Goal: Information Seeking & Learning: Find specific fact

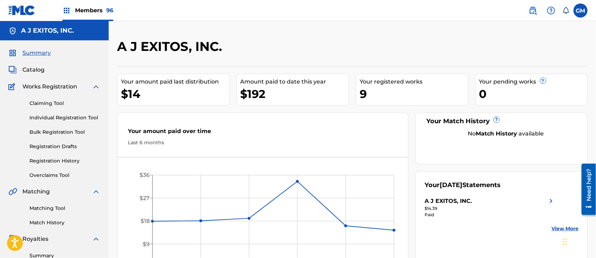
click at [95, 7] on span "Members 96" at bounding box center [94, 10] width 38 height 8
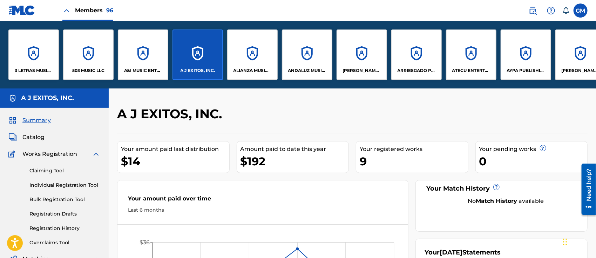
click at [582, 9] on label at bounding box center [580, 11] width 14 height 14
click at [580, 11] on input "GM [PERSON_NAME] [PERSON_NAME][EMAIL_ADDRESS][DOMAIN_NAME] Notification Prefere…" at bounding box center [580, 11] width 0 height 0
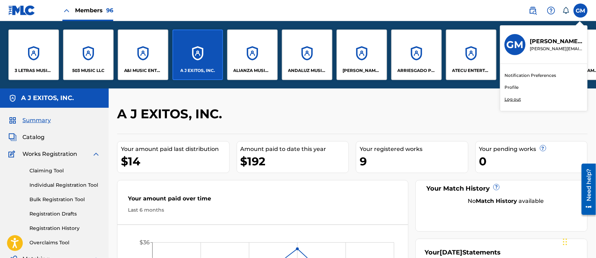
click at [518, 98] on p "Log out" at bounding box center [512, 99] width 16 height 6
click at [580, 11] on input "GM [PERSON_NAME] [PERSON_NAME][EMAIL_ADDRESS][DOMAIN_NAME] Notification Prefere…" at bounding box center [580, 11] width 0 height 0
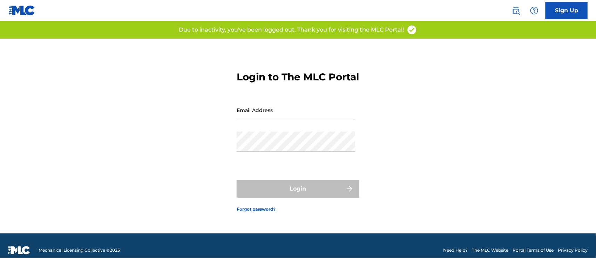
click at [89, 106] on div "Login to The MLC Portal Email Address Password Login Forgot password?" at bounding box center [298, 136] width 491 height 194
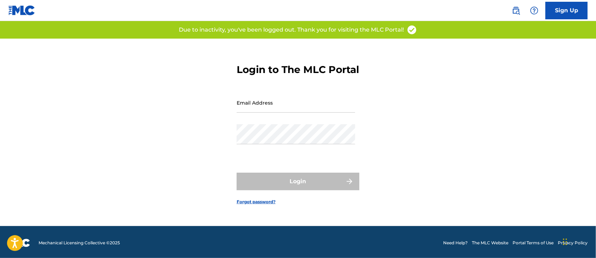
scroll to position [9, 0]
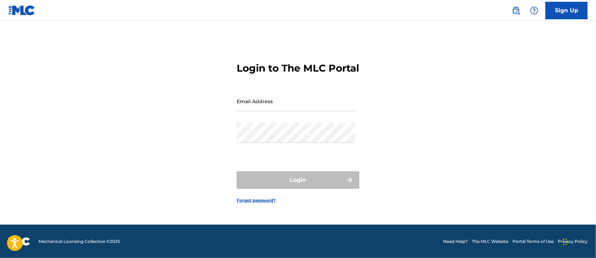
click at [265, 123] on div "Email Address" at bounding box center [295, 107] width 118 height 32
type input "[PERSON_NAME][EMAIL_ADDRESS][DOMAIN_NAME]"
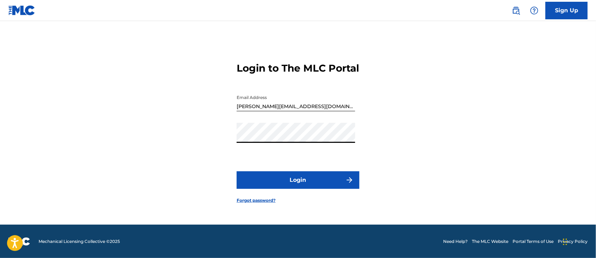
click at [292, 183] on button "Login" at bounding box center [297, 180] width 123 height 18
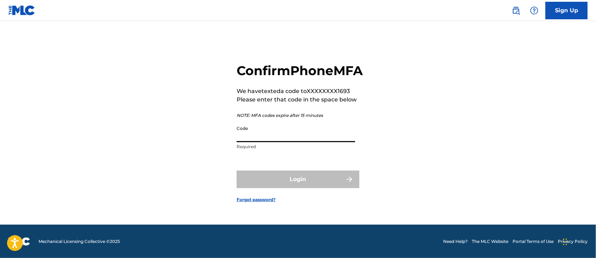
click at [263, 142] on input "Code" at bounding box center [295, 132] width 118 height 20
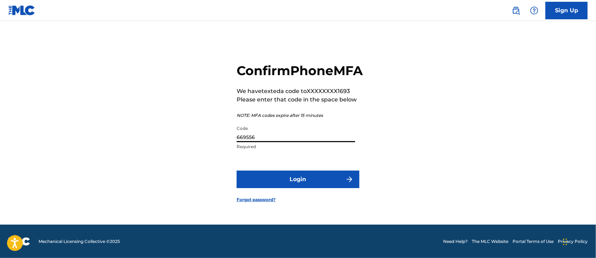
type input "669556"
click at [277, 183] on button "Login" at bounding box center [297, 179] width 123 height 18
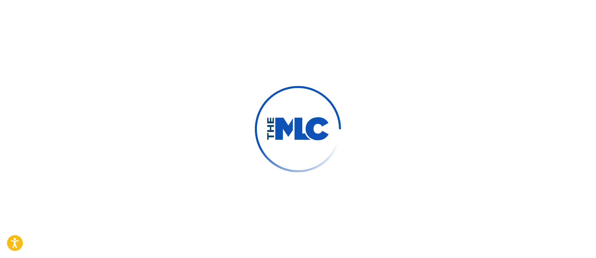
scroll to position [0, 0]
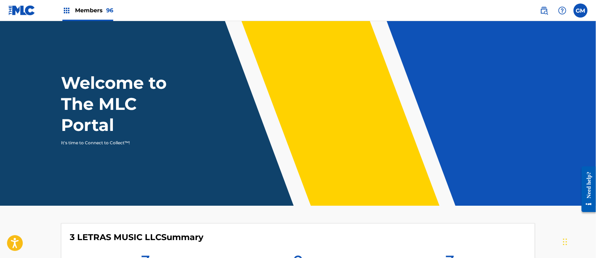
click at [107, 11] on span "96" at bounding box center [109, 10] width 7 height 7
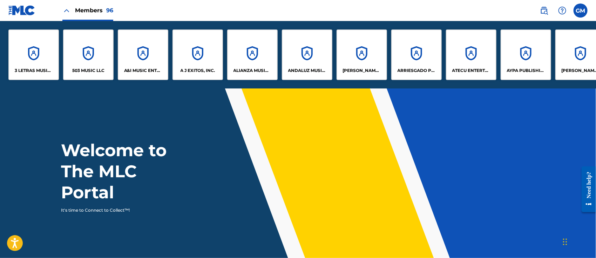
click at [198, 68] on p "A J EXITOS, INC." at bounding box center [197, 70] width 35 height 6
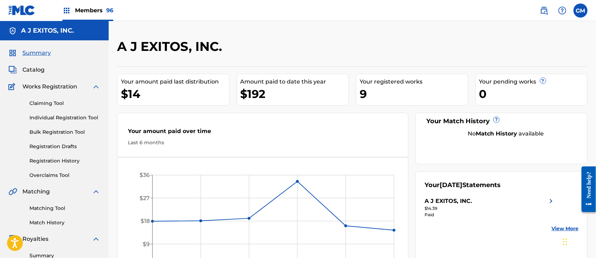
click at [93, 6] on div "Members 96" at bounding box center [87, 10] width 51 height 21
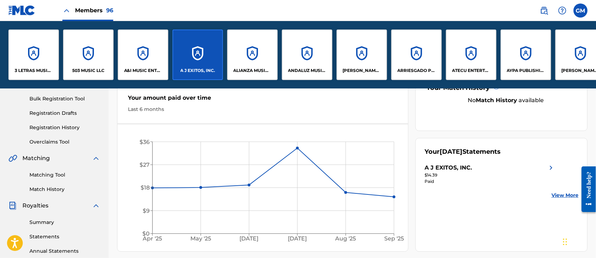
scroll to position [109, 0]
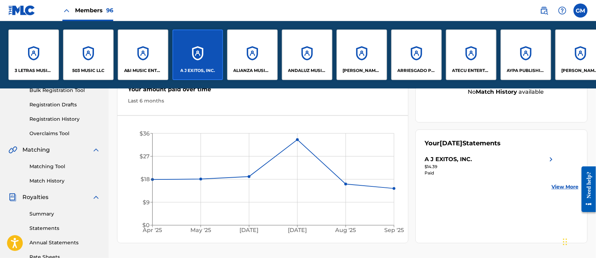
click at [40, 212] on link "Summary" at bounding box center [64, 213] width 71 height 7
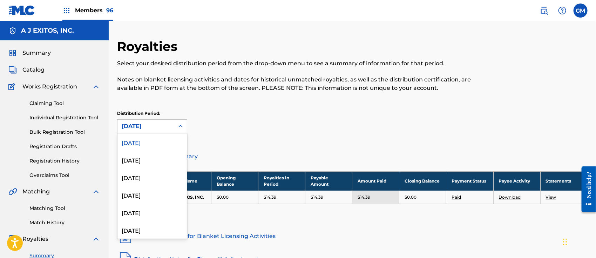
click at [185, 122] on div at bounding box center [180, 126] width 13 height 13
click at [155, 213] on div "May 2025" at bounding box center [151, 212] width 69 height 18
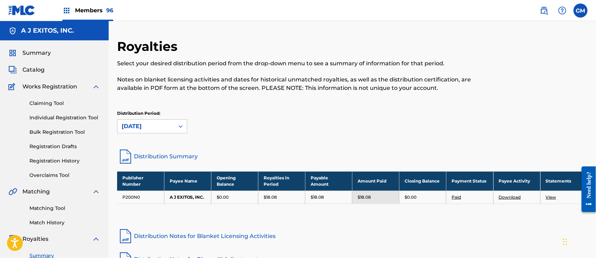
click at [99, 10] on span "Members 96" at bounding box center [94, 10] width 38 height 8
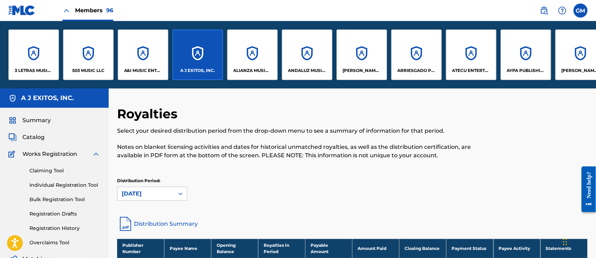
click at [139, 70] on p "A&I MUSIC ENTERTAINMENT, INC" at bounding box center [143, 70] width 38 height 6
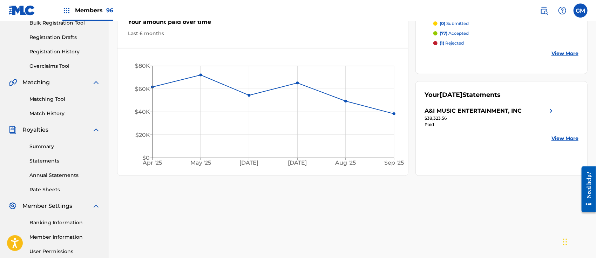
scroll to position [177, 0]
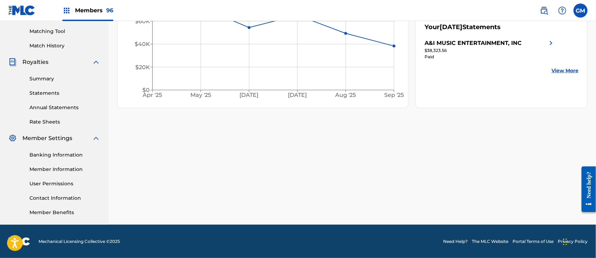
click at [50, 76] on link "Summary" at bounding box center [64, 78] width 71 height 7
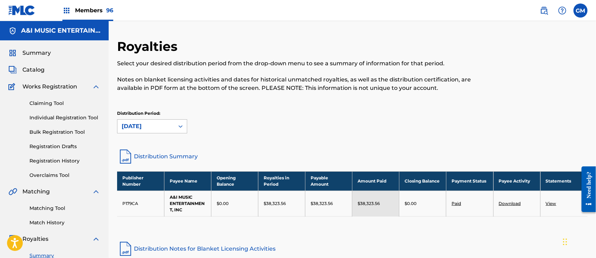
click at [183, 125] on icon at bounding box center [180, 126] width 7 height 7
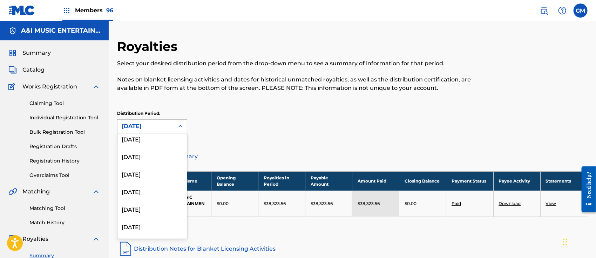
scroll to position [109, 0]
click at [150, 140] on div "March 2025" at bounding box center [151, 138] width 69 height 18
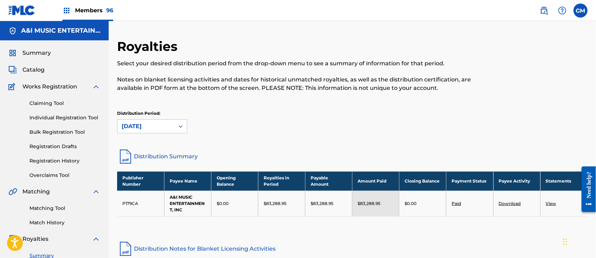
click at [186, 155] on link "Distribution Summary" at bounding box center [352, 156] width 470 height 17
click at [181, 128] on icon at bounding box center [180, 126] width 7 height 7
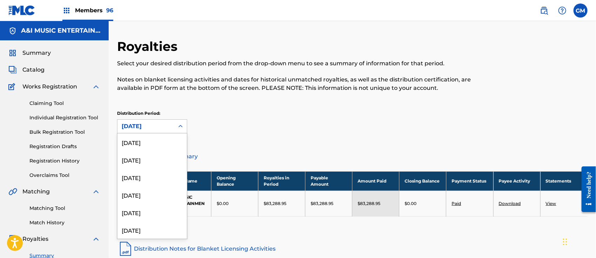
scroll to position [23, 0]
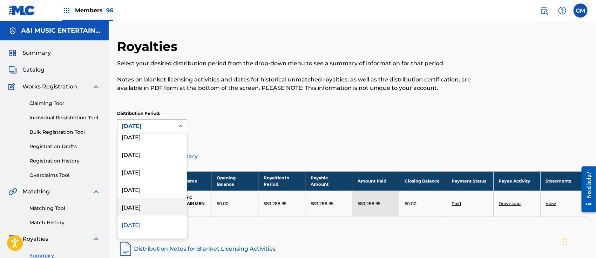
click at [152, 206] on div "April 2025" at bounding box center [151, 207] width 69 height 18
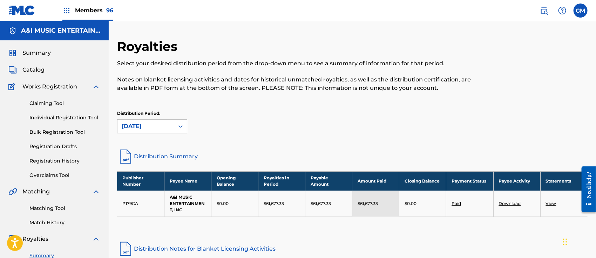
click at [180, 152] on link "Distribution Summary" at bounding box center [352, 156] width 470 height 17
click at [182, 128] on icon at bounding box center [180, 126] width 7 height 7
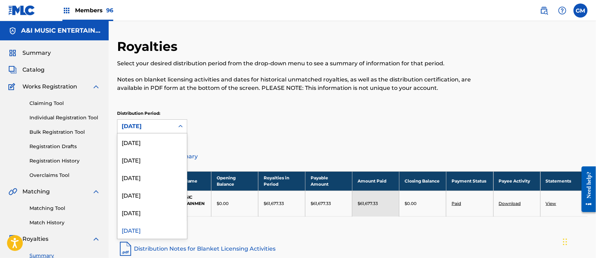
scroll to position [6, 0]
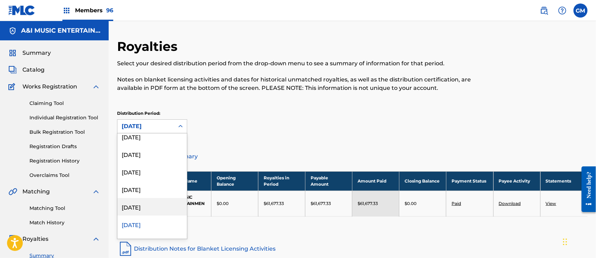
click at [151, 206] on div "May 2025" at bounding box center [151, 207] width 69 height 18
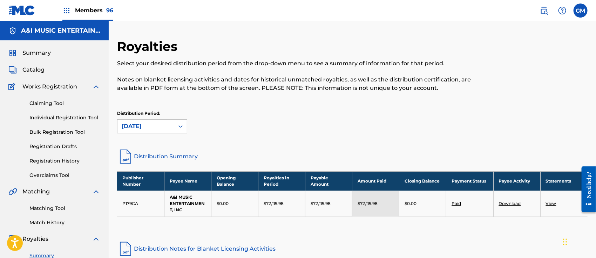
click at [184, 154] on link "Distribution Summary" at bounding box center [352, 156] width 470 height 17
click at [547, 9] on img at bounding box center [544, 10] width 8 height 8
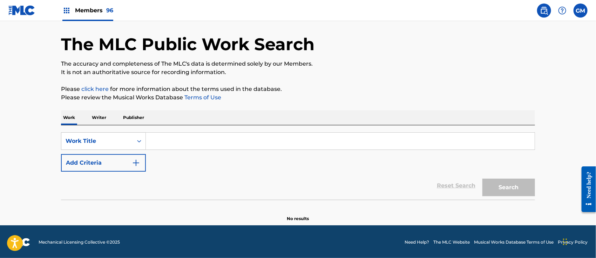
scroll to position [25, 0]
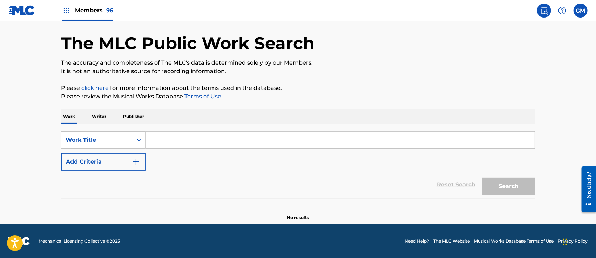
click at [171, 138] on input "Search Form" at bounding box center [340, 139] width 389 height 17
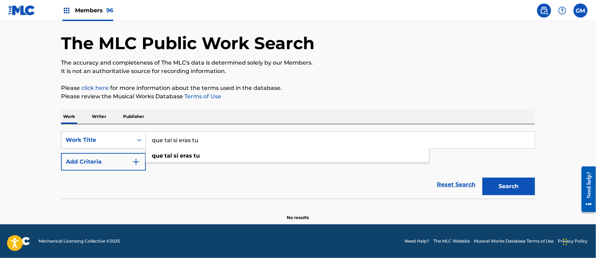
type input "que tal si eras tu"
click at [482, 177] on button "Search" at bounding box center [508, 186] width 53 height 18
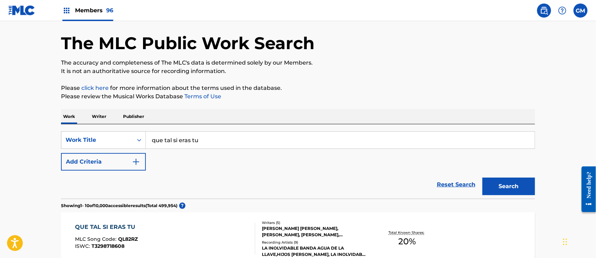
scroll to position [134, 0]
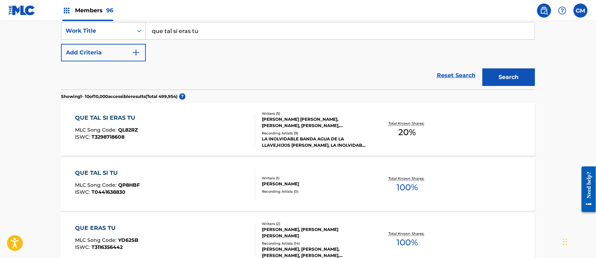
click at [202, 122] on div "QUE TAL SI ERAS TU MLC Song Code : QL82RZ ISWC : T3298718608" at bounding box center [165, 130] width 180 height 32
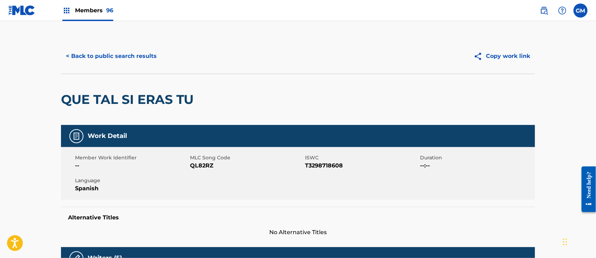
click at [150, 56] on button "< Back to public search results" at bounding box center [111, 56] width 101 height 18
